Goal: Information Seeking & Learning: Learn about a topic

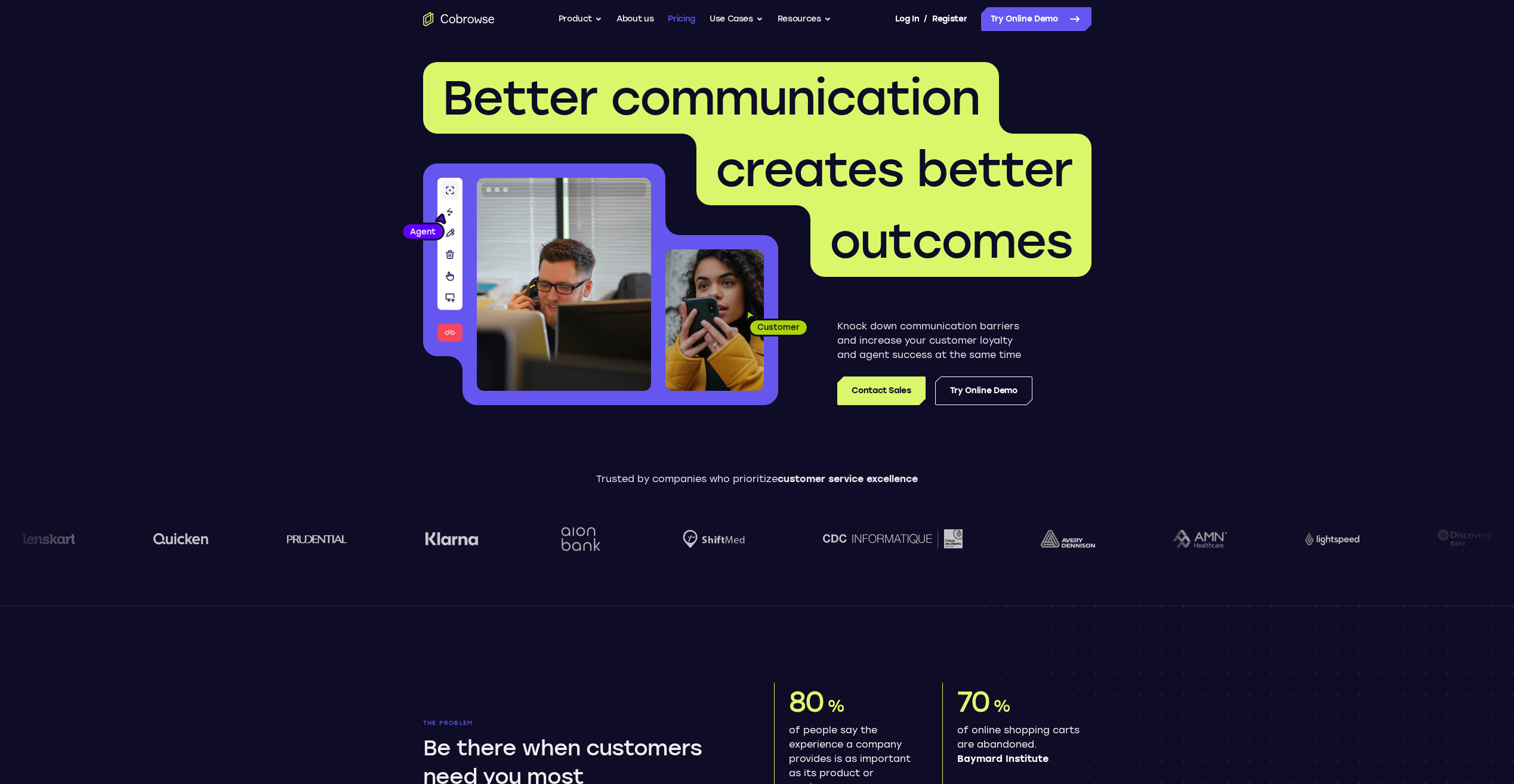
click at [675, 11] on link "Pricing" at bounding box center [681, 19] width 28 height 24
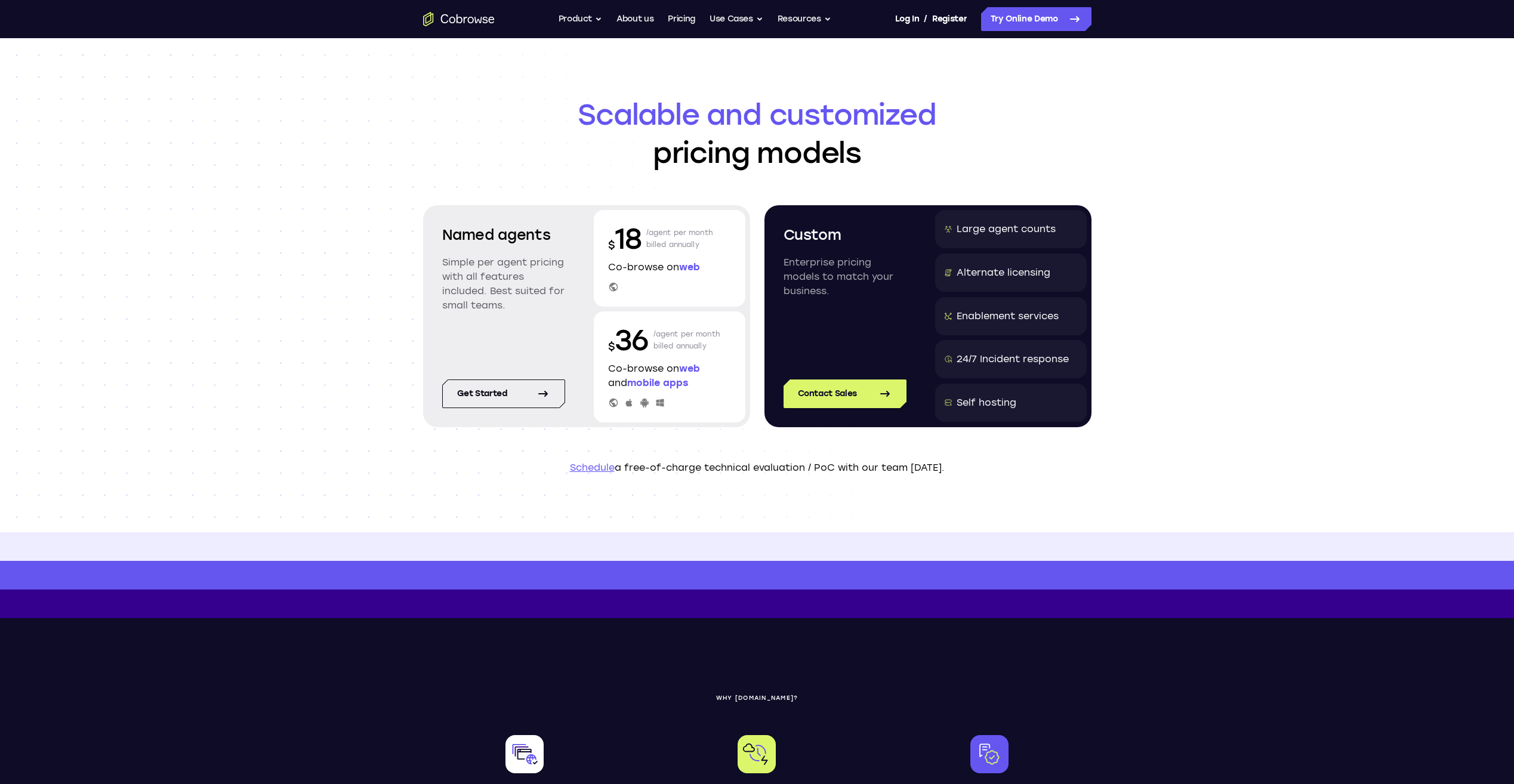
click at [460, 18] on icon "Go to the home page" at bounding box center [459, 19] width 6 height 9
